Goal: Task Accomplishment & Management: Manage account settings

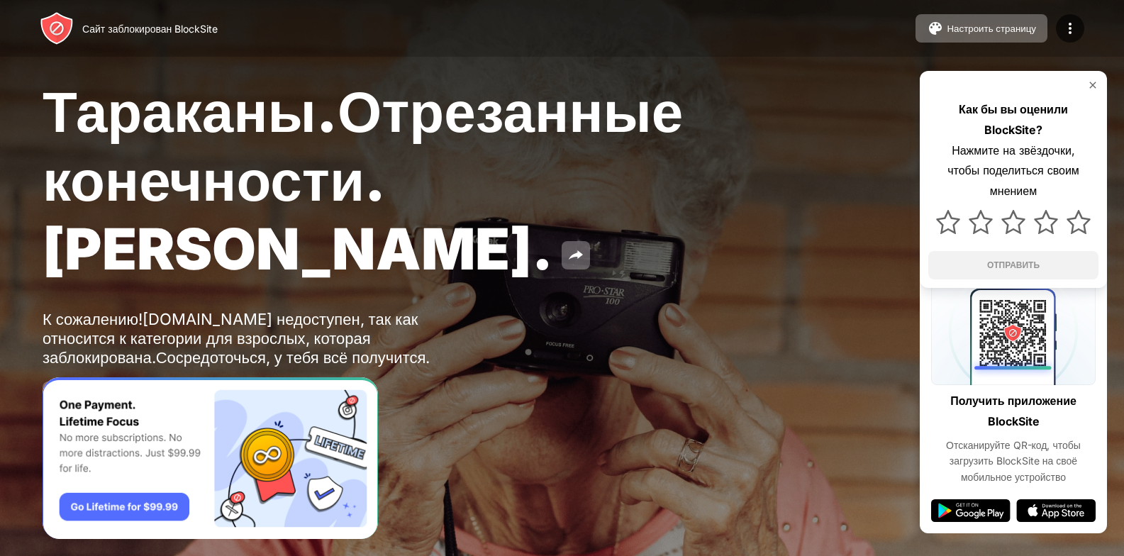
click at [1093, 84] on img at bounding box center [1092, 84] width 11 height 11
